Goal: Task Accomplishment & Management: Complete application form

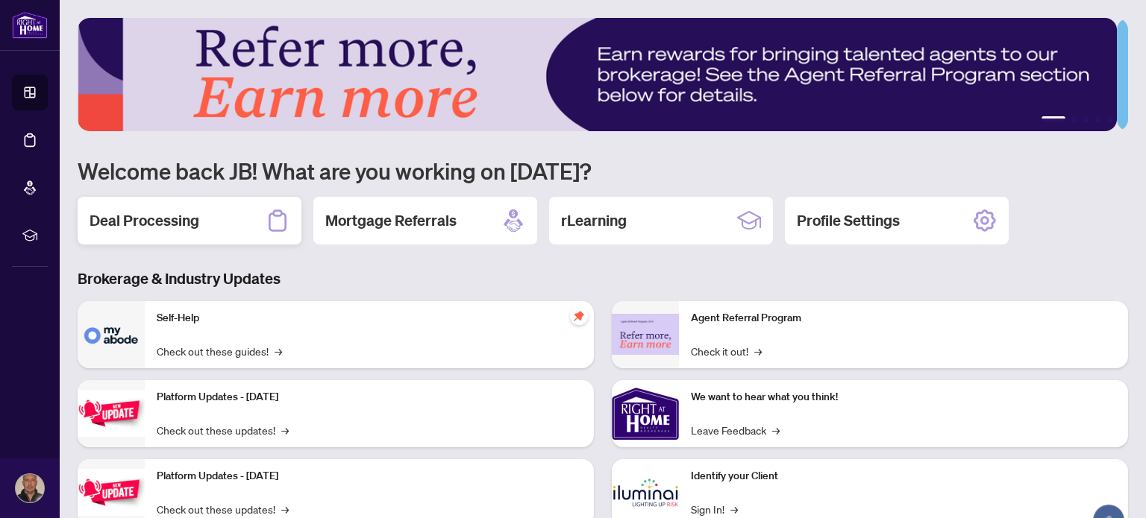
click at [140, 216] on h2 "Deal Processing" at bounding box center [144, 220] width 110 height 21
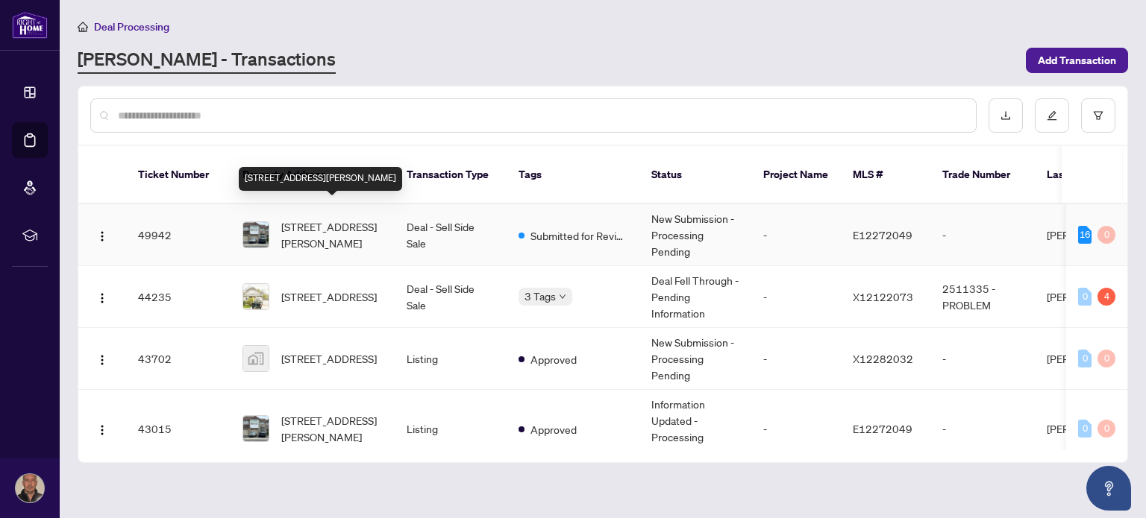
click at [330, 219] on span "[STREET_ADDRESS][PERSON_NAME]" at bounding box center [331, 235] width 101 height 33
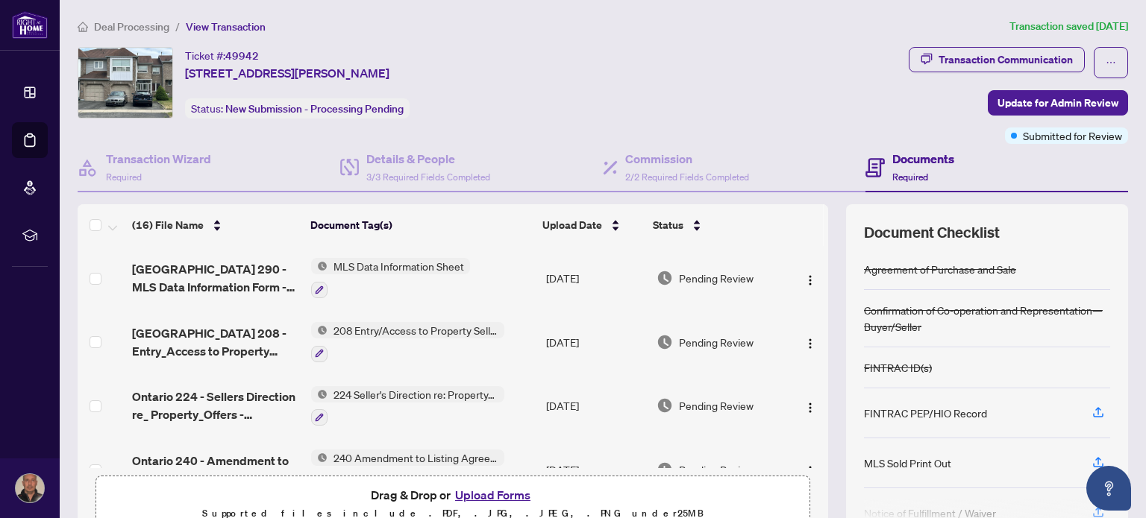
click at [481, 497] on button "Upload Forms" at bounding box center [492, 495] width 84 height 19
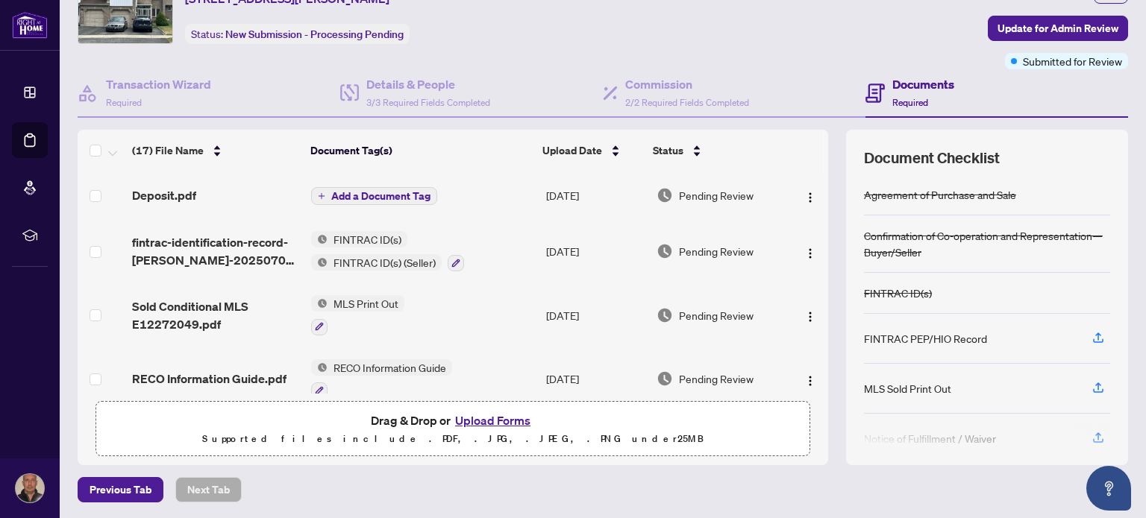
click at [402, 191] on span "Add a Document Tag" at bounding box center [380, 196] width 99 height 10
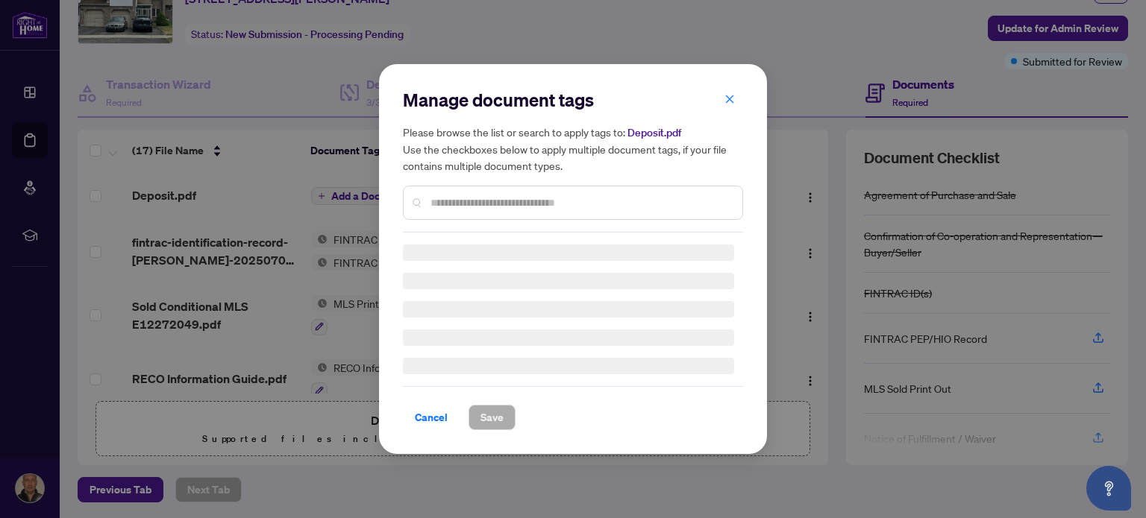
click at [483, 202] on div "Manage document tags Please browse the list or search to apply tags to: Deposit…" at bounding box center [573, 160] width 340 height 145
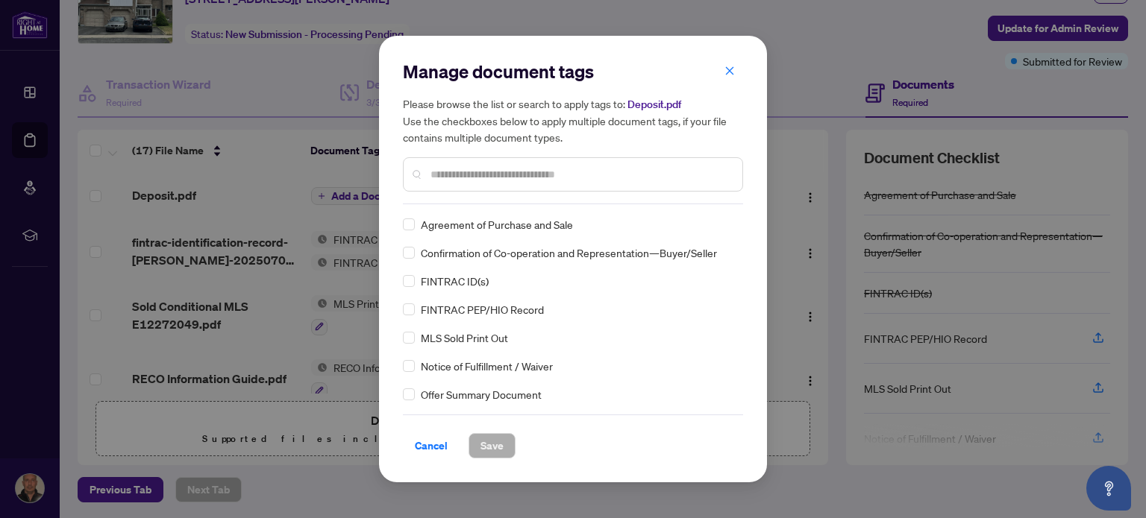
click at [489, 177] on input "text" at bounding box center [580, 174] width 300 height 16
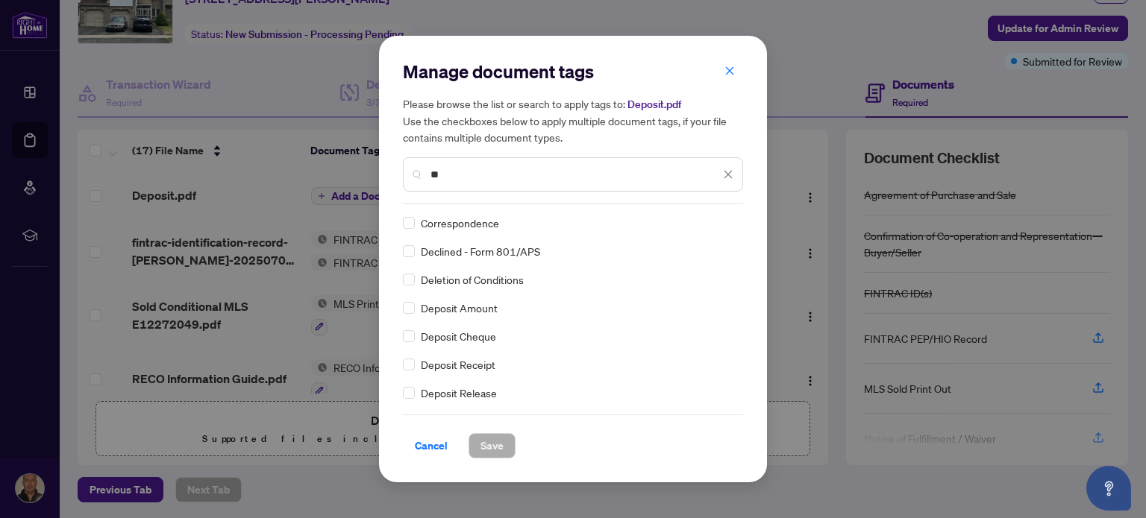
scroll to position [224, 0]
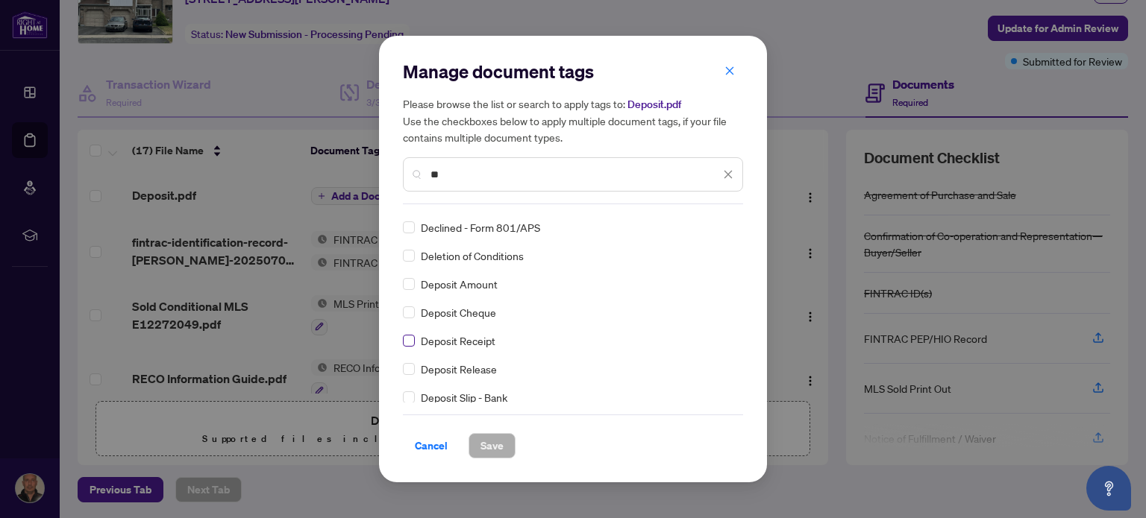
type input "**"
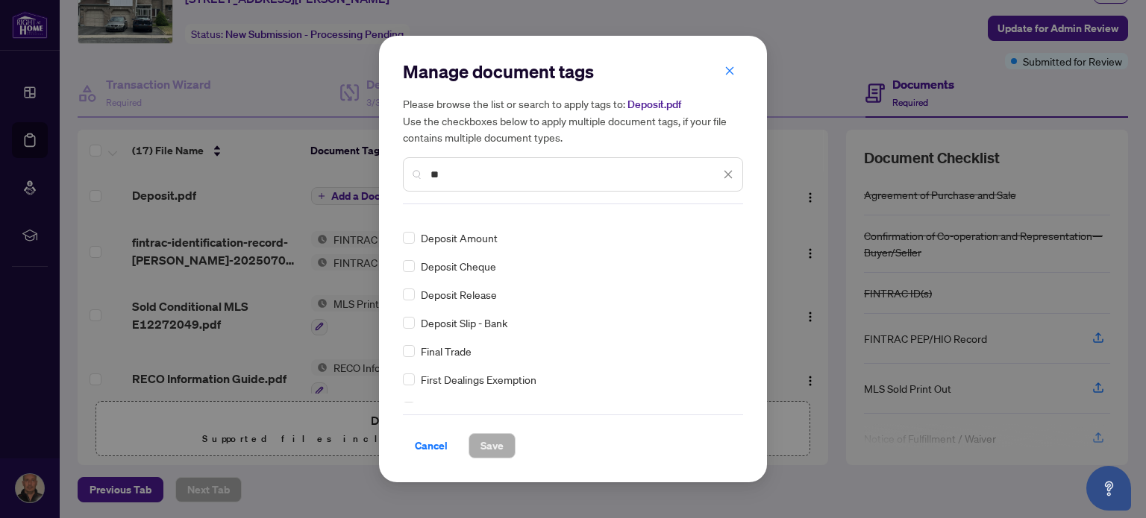
scroll to position [0, 0]
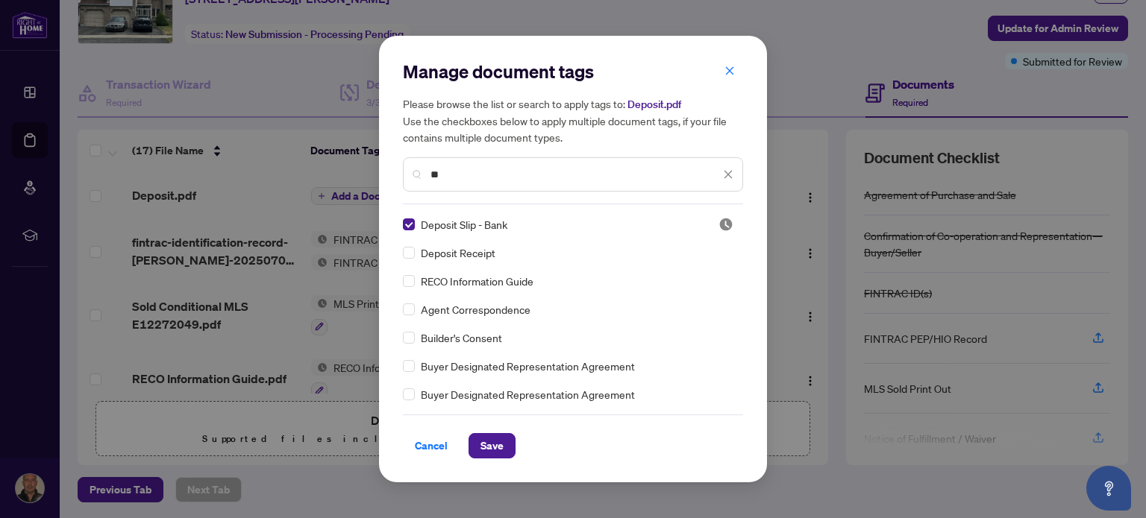
click at [461, 178] on input "**" at bounding box center [574, 174] width 289 height 16
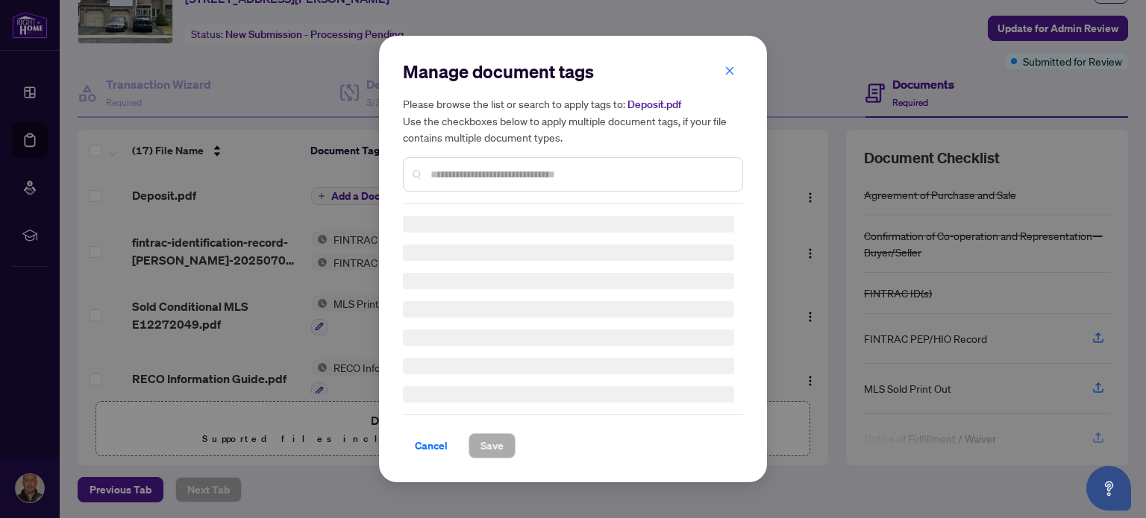
click at [455, 178] on input "text" at bounding box center [580, 174] width 300 height 16
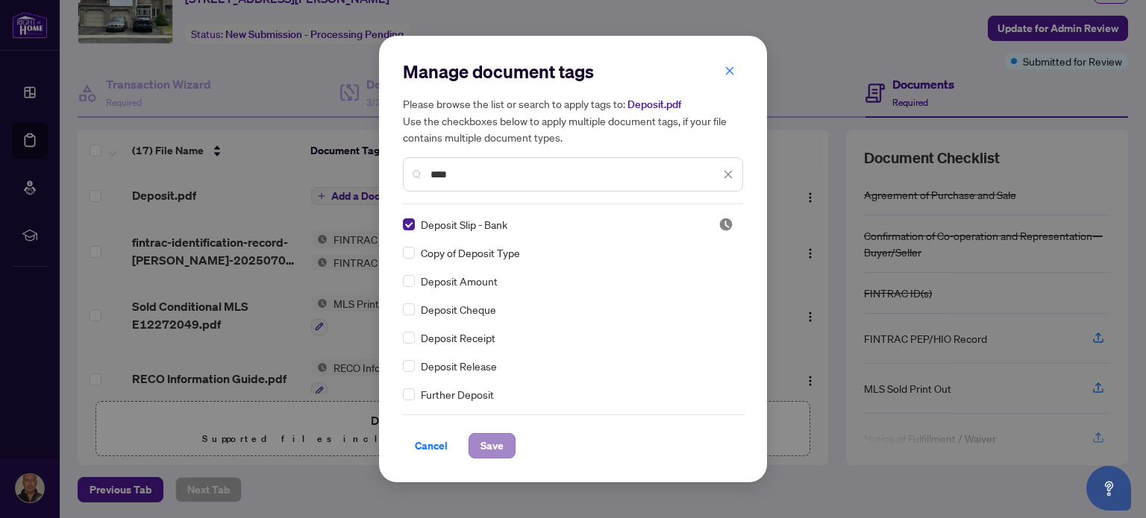
type input "****"
click at [487, 455] on span "Save" at bounding box center [491, 446] width 23 height 24
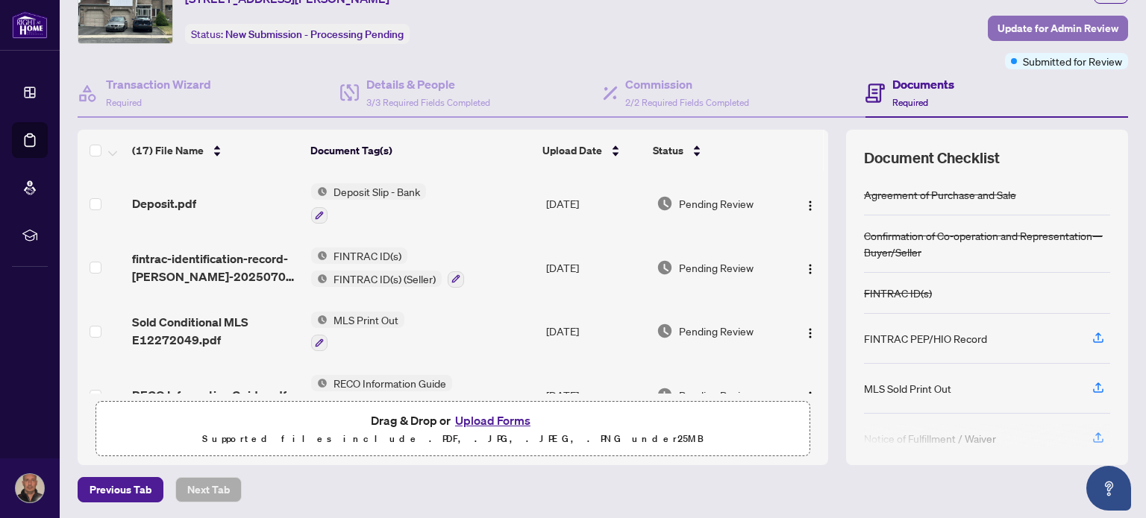
click at [1011, 20] on span "Update for Admin Review" at bounding box center [1057, 28] width 121 height 24
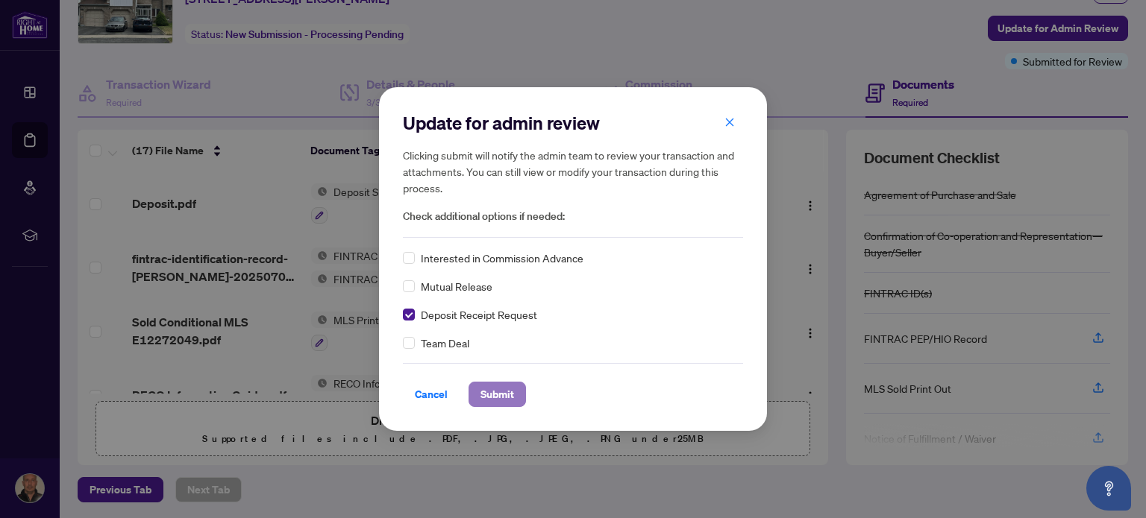
click at [500, 399] on span "Submit" at bounding box center [497, 395] width 34 height 24
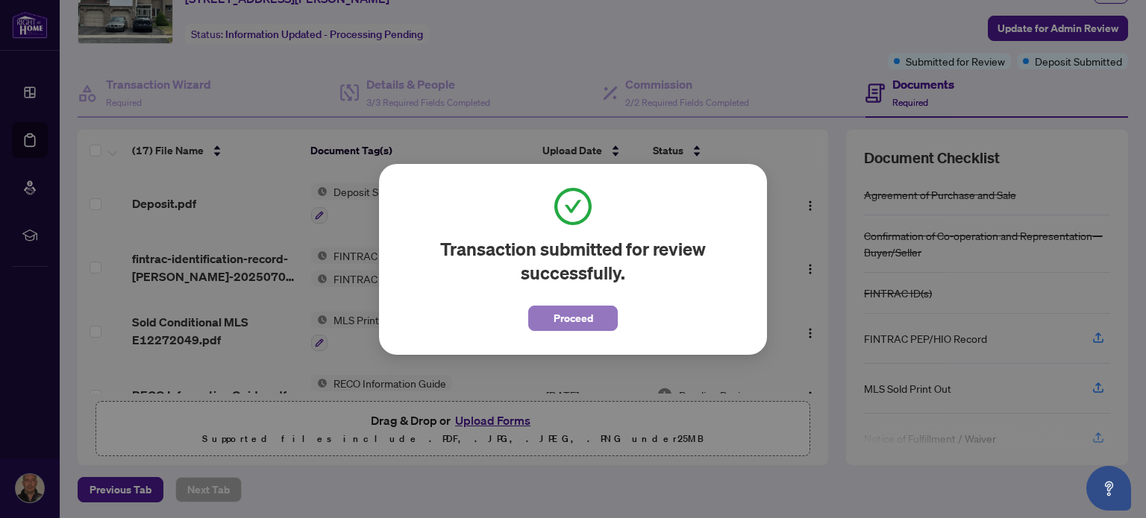
click at [564, 327] on span "Proceed" at bounding box center [573, 319] width 40 height 24
